Goal: Find specific page/section: Find specific page/section

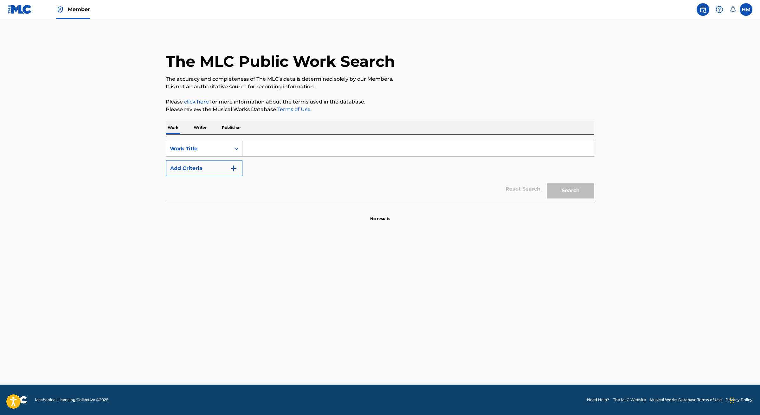
click at [233, 130] on p "Publisher" at bounding box center [231, 127] width 23 height 13
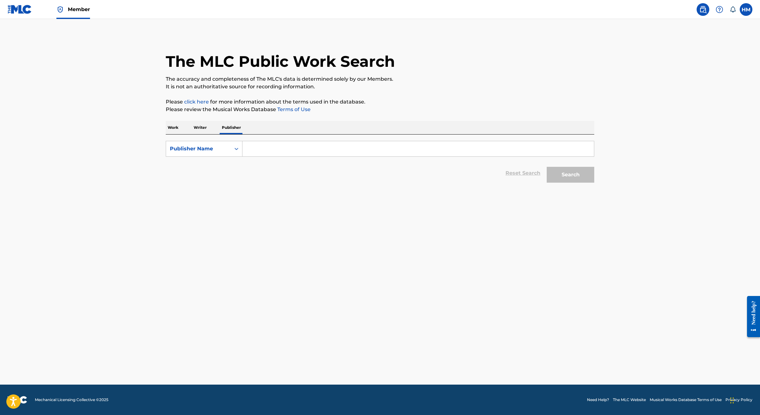
click at [262, 145] on input "Search Form" at bounding box center [417, 148] width 351 height 15
type input "PRSM"
click at [573, 174] on button "Search" at bounding box center [571, 175] width 48 height 16
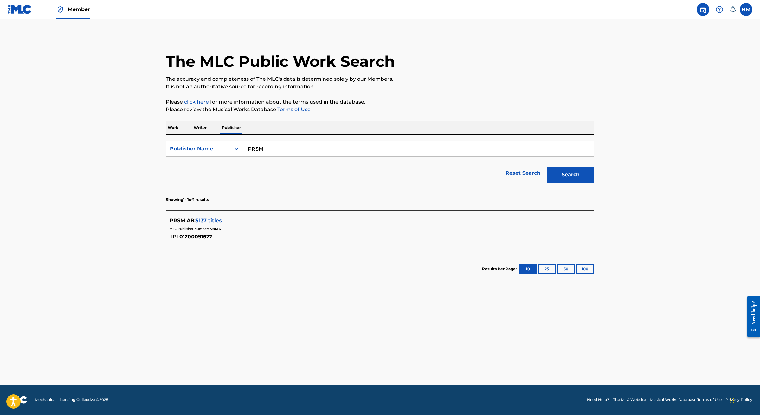
click at [215, 220] on span "5137 titles" at bounding box center [209, 221] width 26 height 6
